Goal: Navigation & Orientation: Find specific page/section

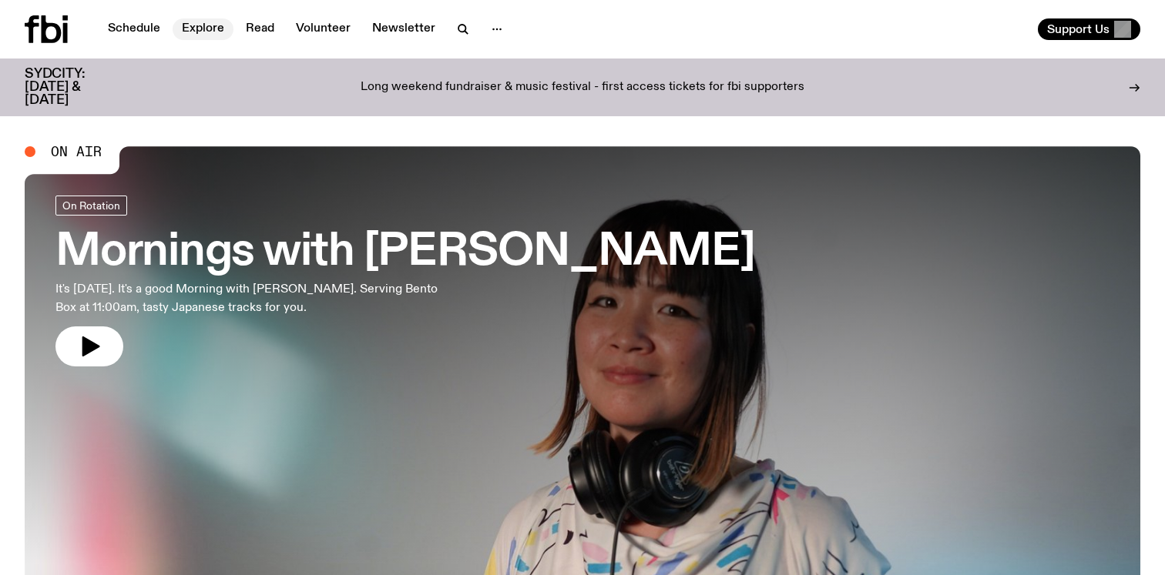
click at [199, 29] on link "Explore" at bounding box center [203, 29] width 61 height 22
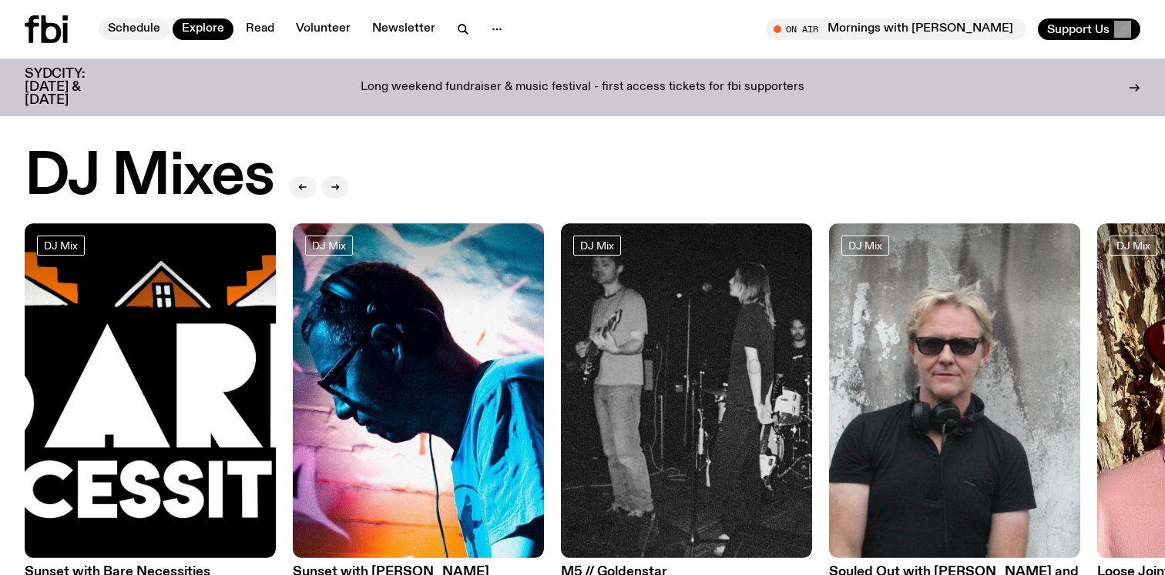
click at [122, 32] on link "Schedule" at bounding box center [134, 29] width 71 height 22
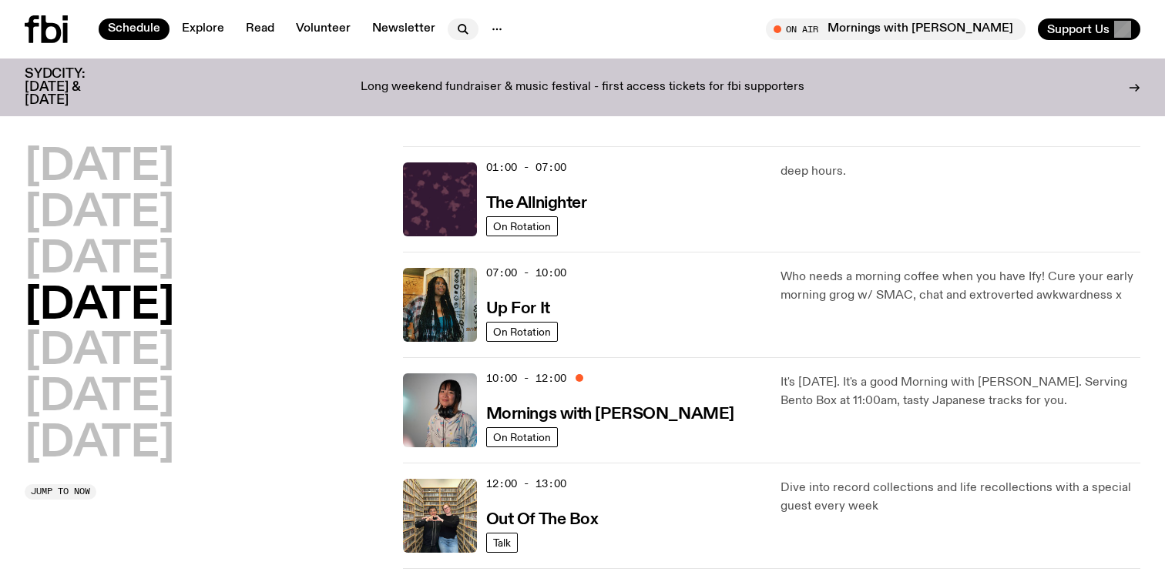
click at [459, 37] on icon "button" at bounding box center [463, 29] width 18 height 18
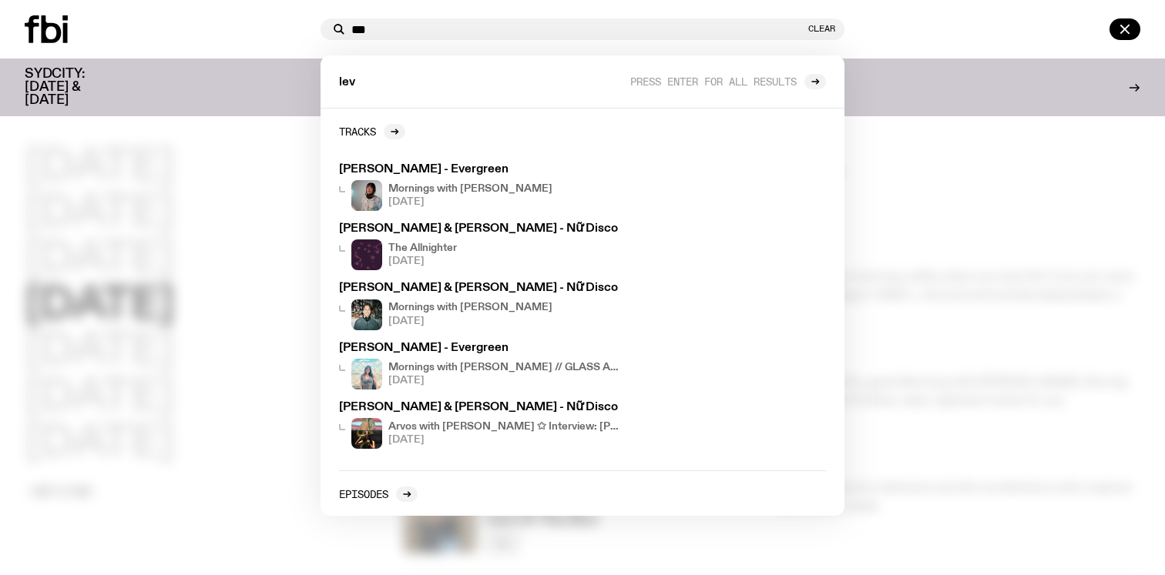
type input "***"
